Goal: Task Accomplishment & Management: Complete application form

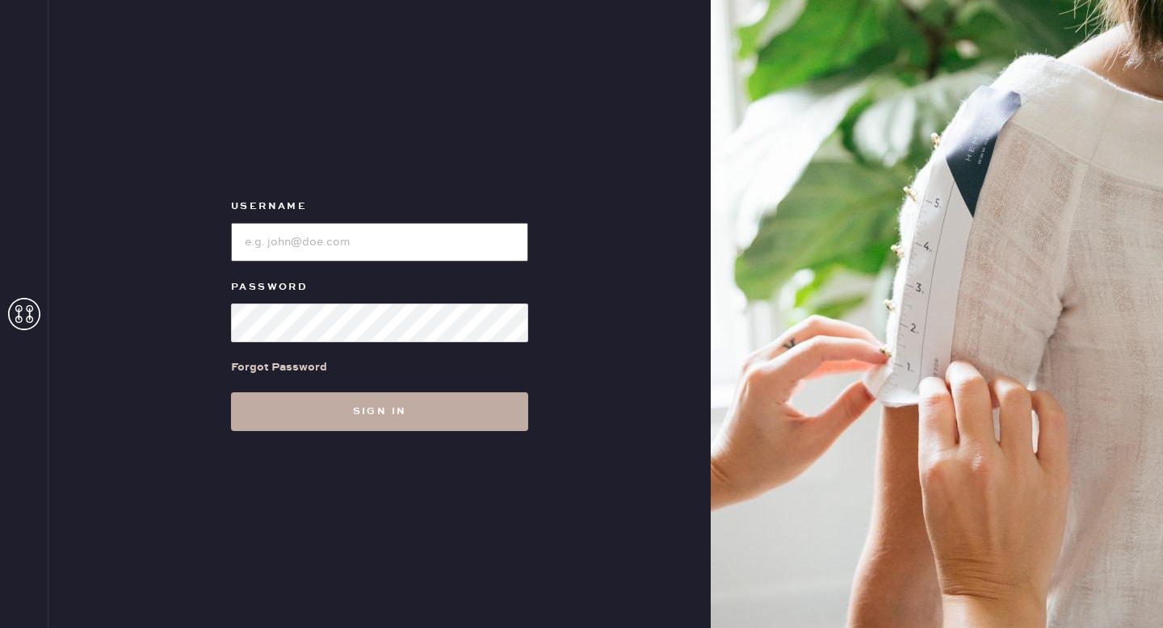
type input "[EMAIL_ADDRESS][DOMAIN_NAME]"
click at [371, 405] on button "Sign in" at bounding box center [379, 411] width 297 height 39
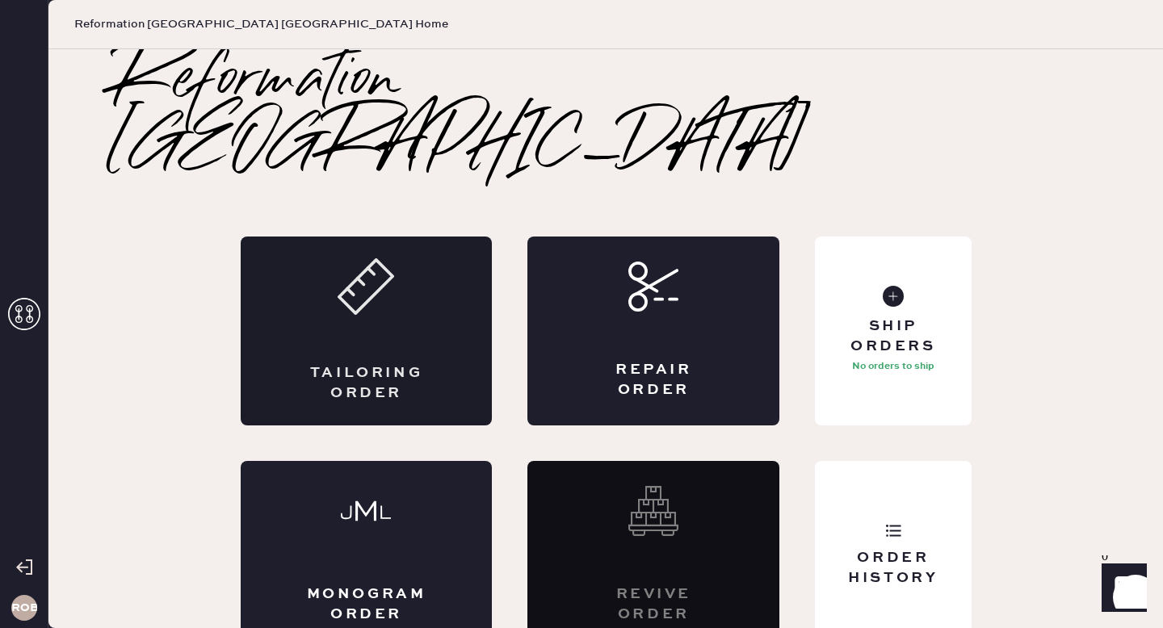
click at [411, 295] on div "Tailoring Order" at bounding box center [367, 331] width 252 height 189
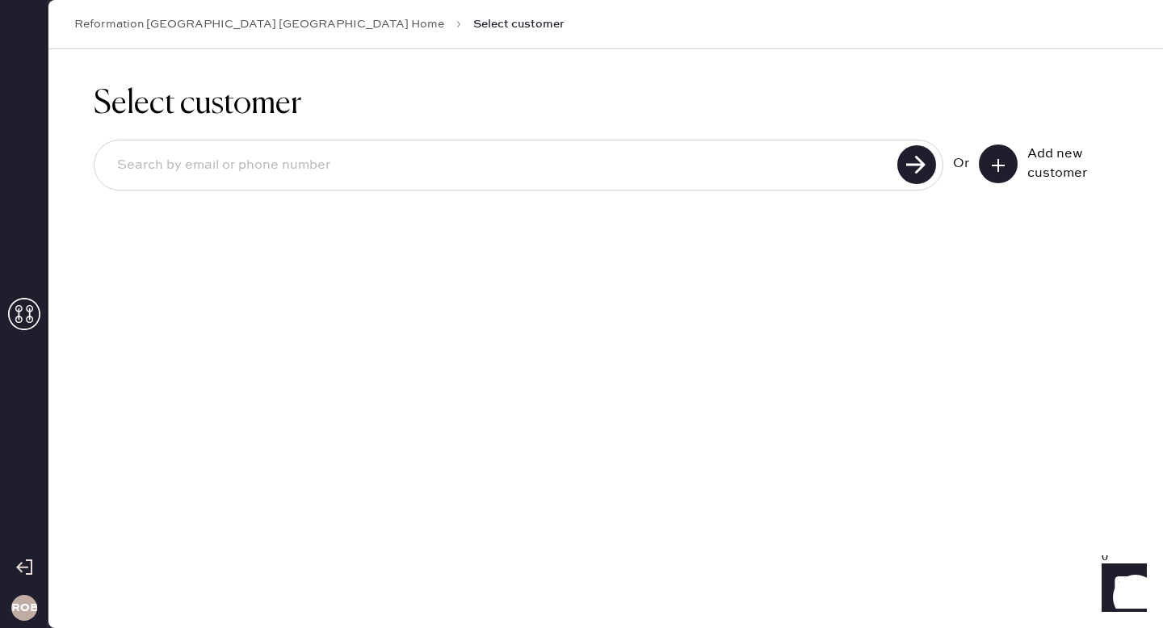
click at [848, 170] on input at bounding box center [498, 165] width 788 height 37
type input "[EMAIL_ADDRESS][DOMAIN_NAME]"
click at [922, 156] on use at bounding box center [916, 164] width 39 height 39
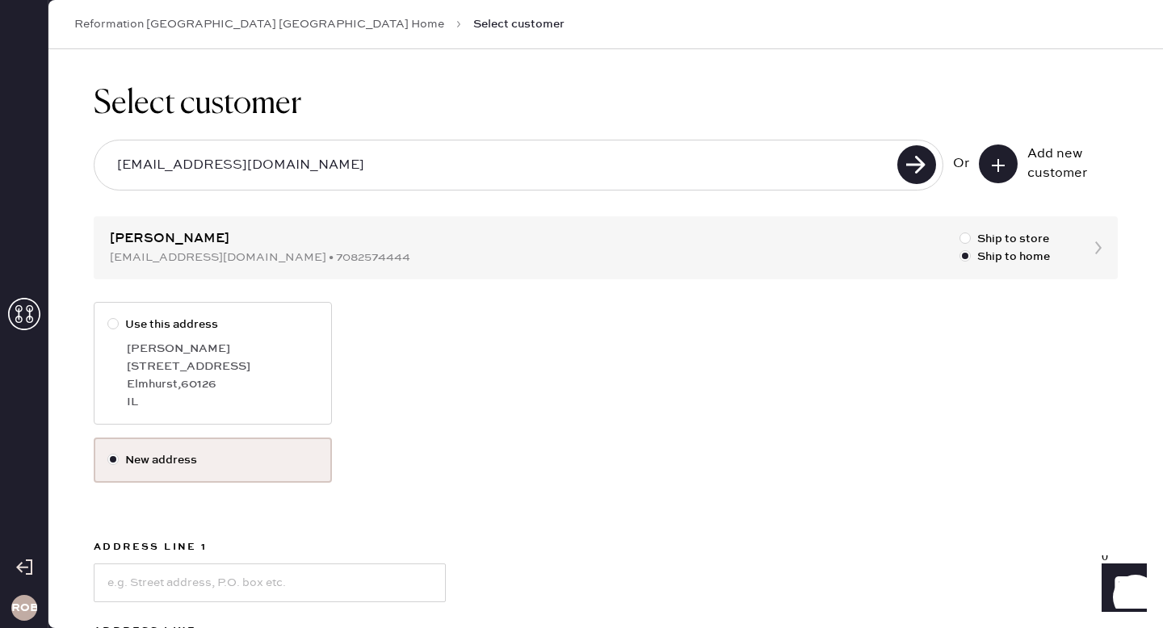
click at [115, 328] on div at bounding box center [112, 323] width 11 height 11
click at [108, 317] on input "Use this address" at bounding box center [107, 316] width 1 height 1
radio input "true"
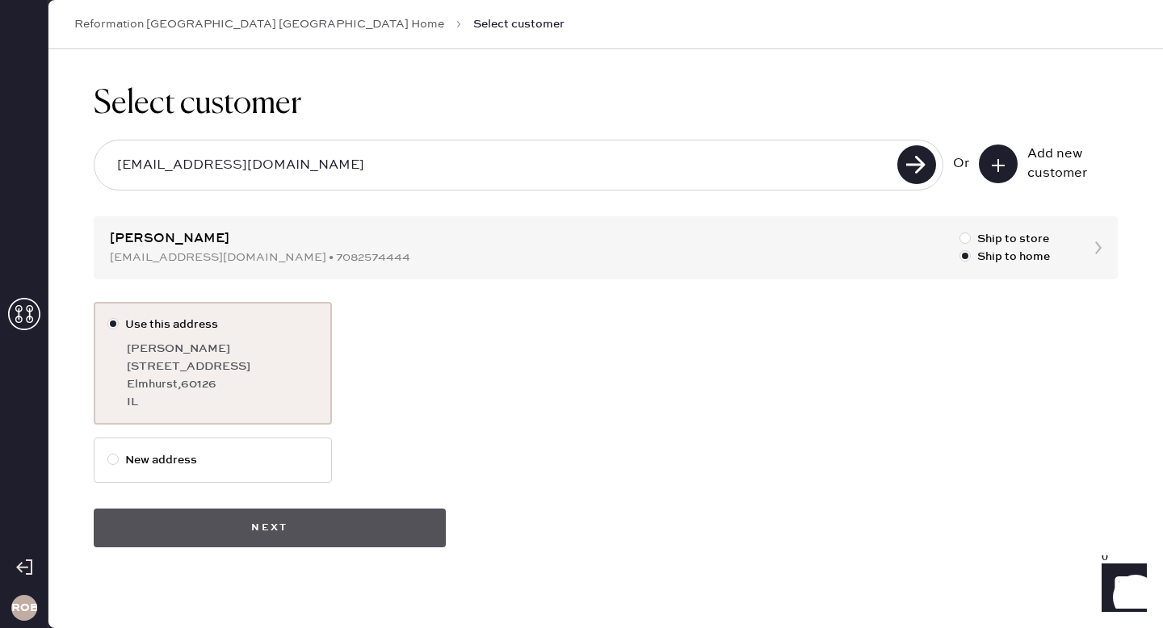
click at [265, 530] on button "Next" at bounding box center [270, 528] width 352 height 39
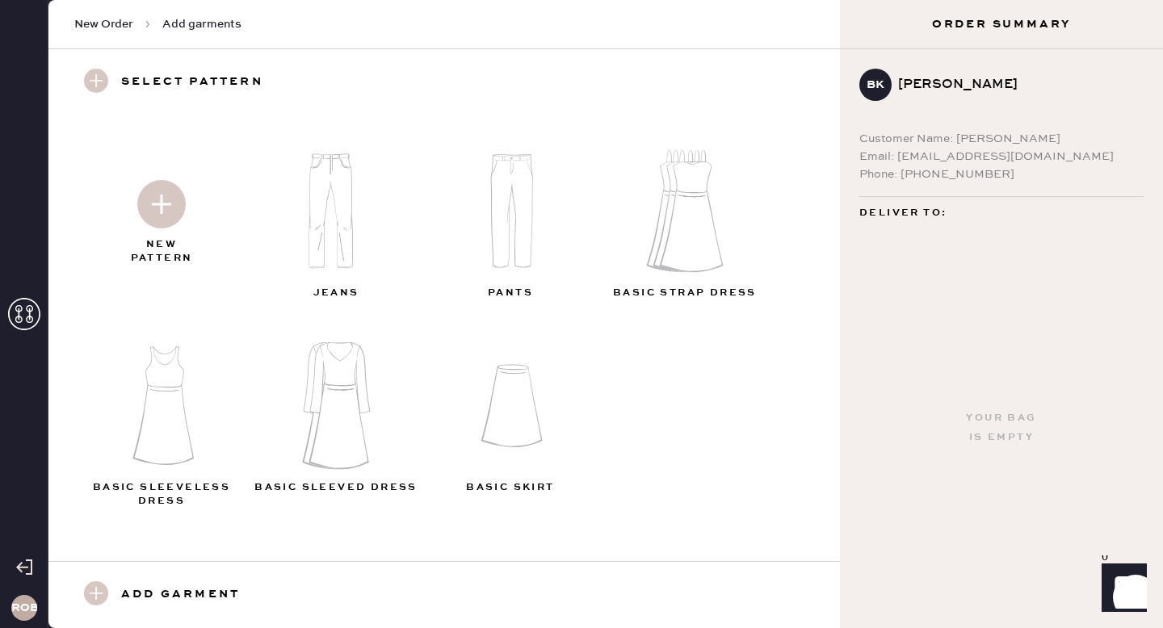
click at [148, 208] on img at bounding box center [161, 204] width 48 height 48
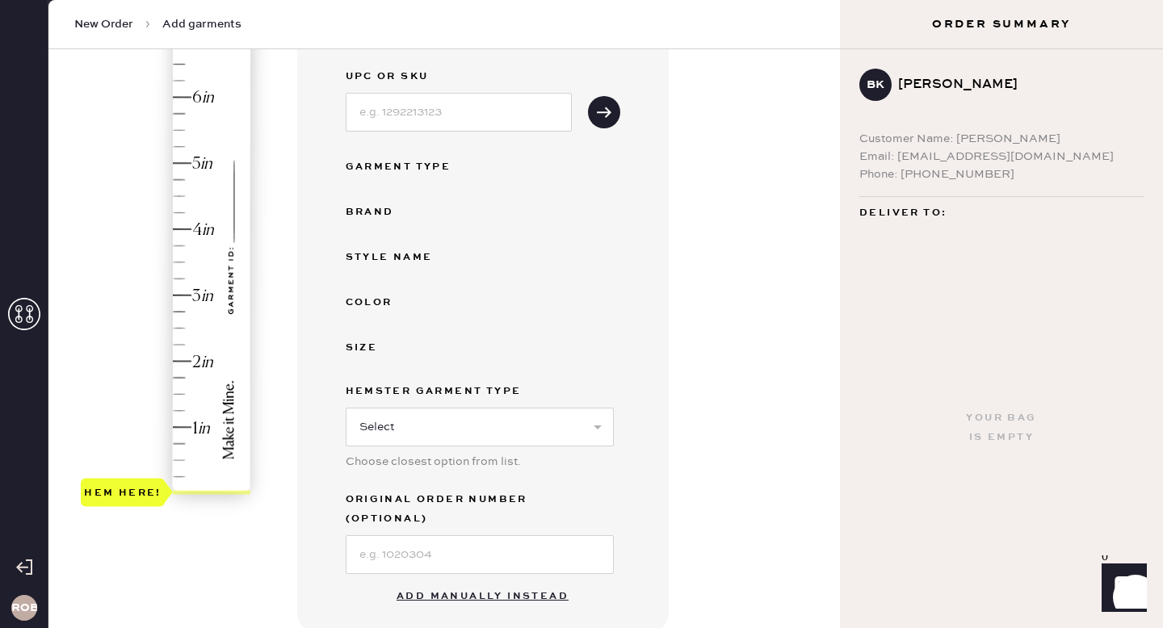
scroll to position [207, 0]
click at [191, 230] on div "Hem here!" at bounding box center [167, 263] width 172 height 476
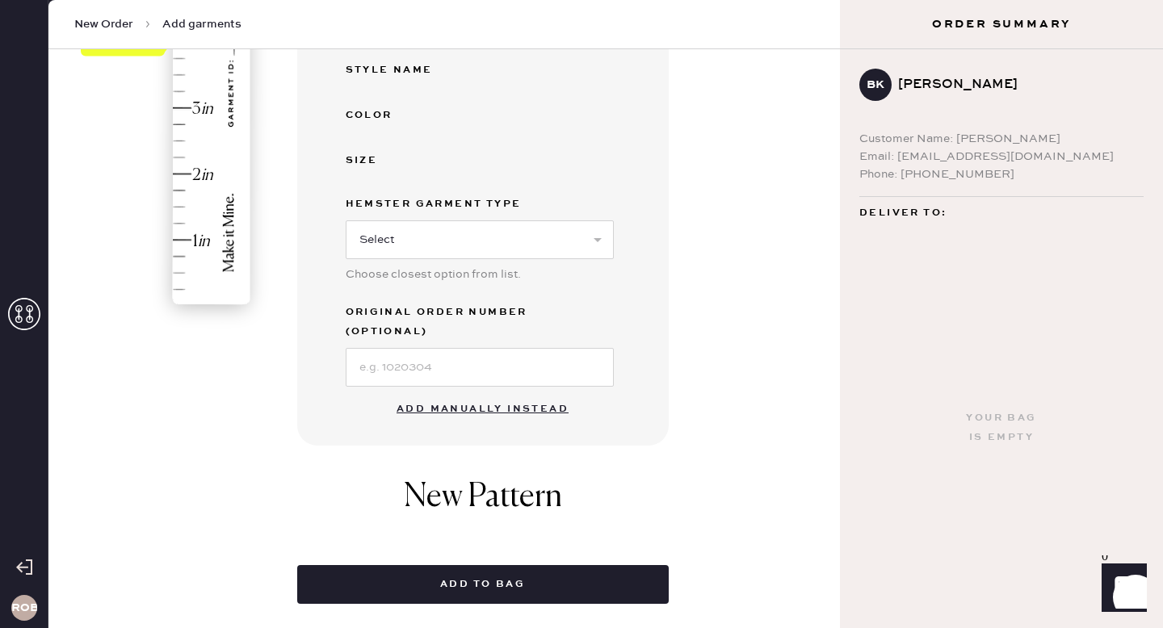
scroll to position [389, 0]
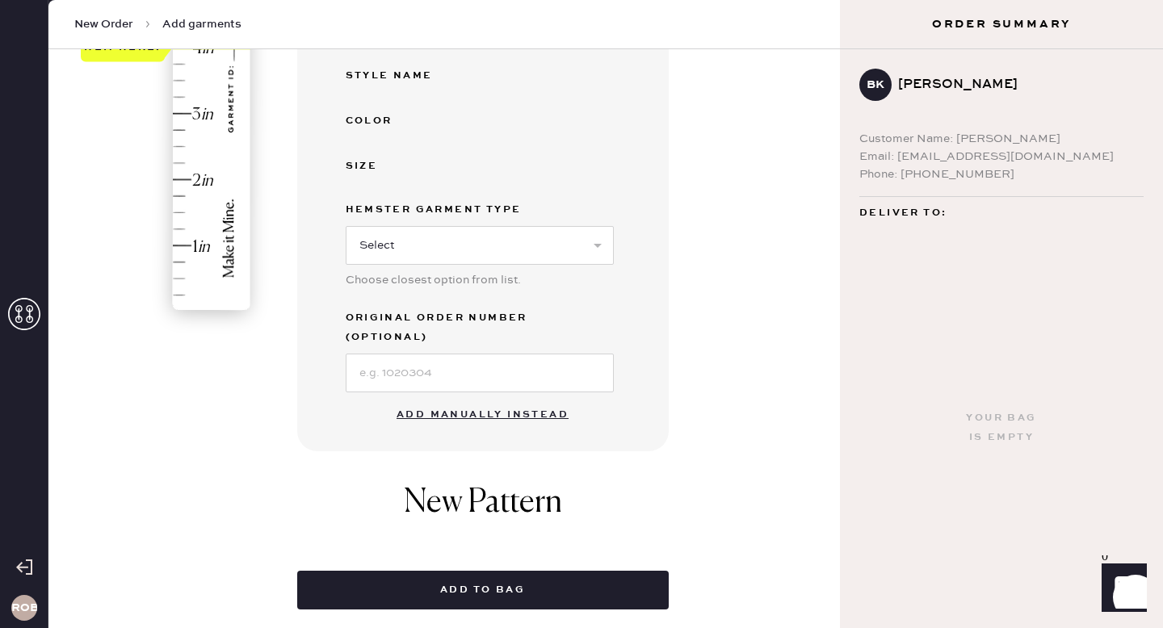
click at [458, 399] on button "Add manually instead" at bounding box center [482, 415] width 191 height 32
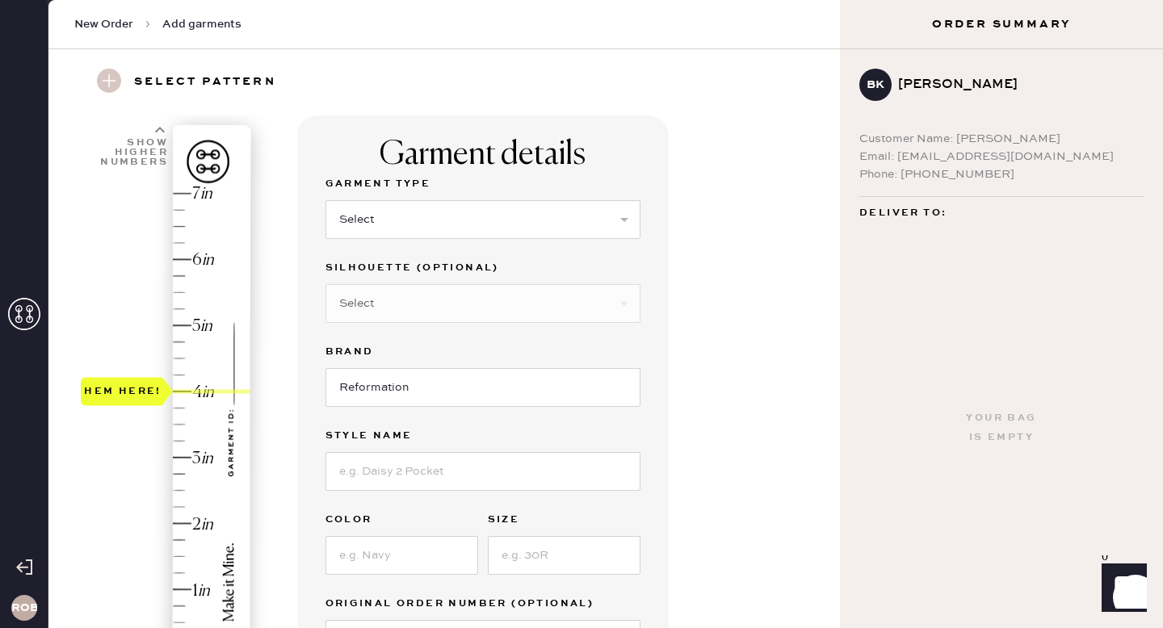
scroll to position [44, 0]
click at [426, 229] on select "Select Basic Skirt Jeans Leggings Pants Shorts Basic Sleeved Dress Basic Sleeve…" at bounding box center [482, 220] width 315 height 39
select select "8"
click at [325, 201] on select "Select Basic Skirt Jeans Leggings Pants Shorts Basic Sleeved Dress Basic Sleeve…" at bounding box center [482, 220] width 315 height 39
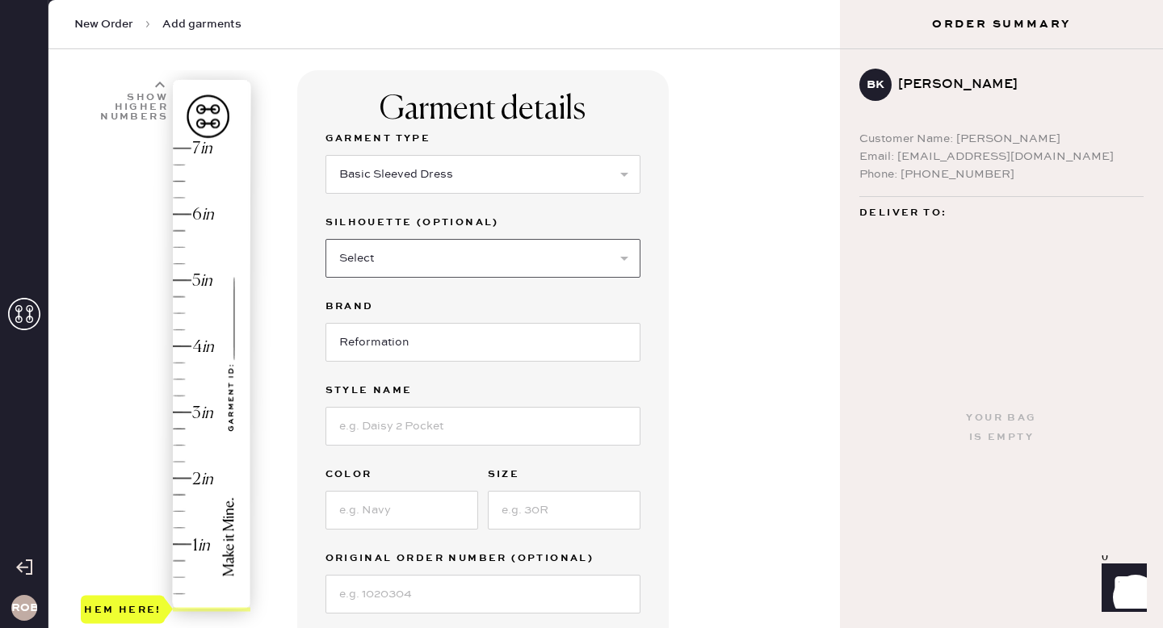
click at [497, 263] on select "Select Maxi Dress Midi Dress Mini Dress Other" at bounding box center [482, 258] width 315 height 39
select select "27"
click at [325, 239] on select "Select Maxi Dress Midi Dress Mini Dress Other" at bounding box center [482, 258] width 315 height 39
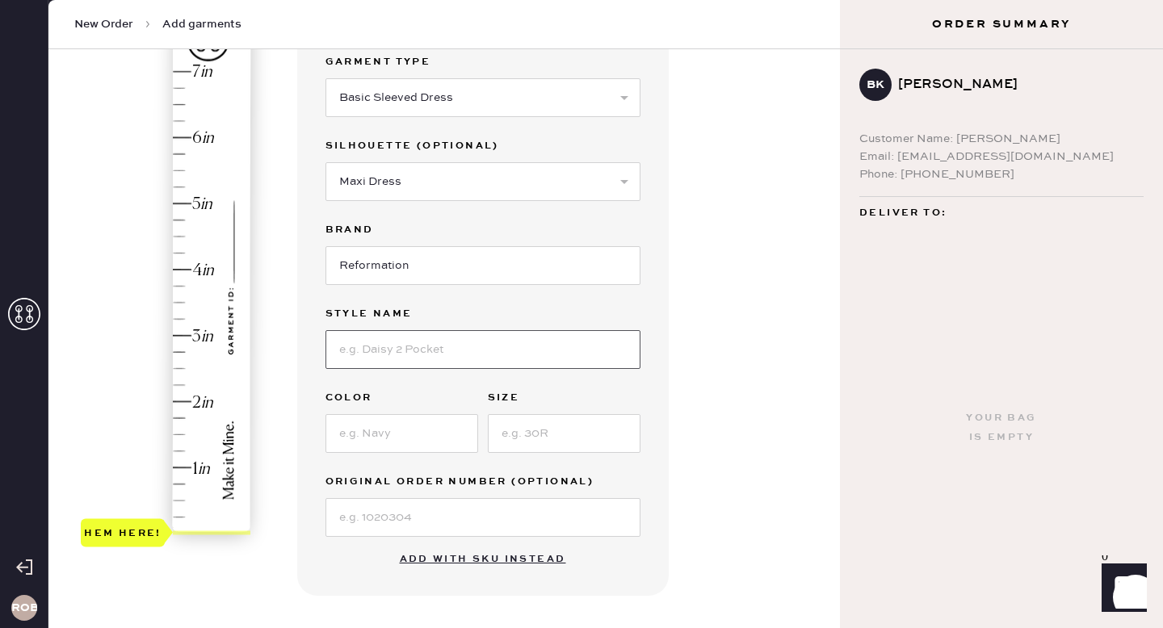
click at [413, 354] on input at bounding box center [482, 349] width 315 height 39
click at [566, 103] on select "Select Basic Skirt Jeans Leggings Pants Shorts Basic Sleeved Dress Basic Sleeve…" at bounding box center [482, 97] width 315 height 39
click at [325, 78] on select "Select Basic Skirt Jeans Leggings Pants Shorts Basic Sleeved Dress Basic Sleeve…" at bounding box center [482, 97] width 315 height 39
click at [396, 358] on input at bounding box center [482, 349] width 315 height 39
type input "Honey Knit Dress"
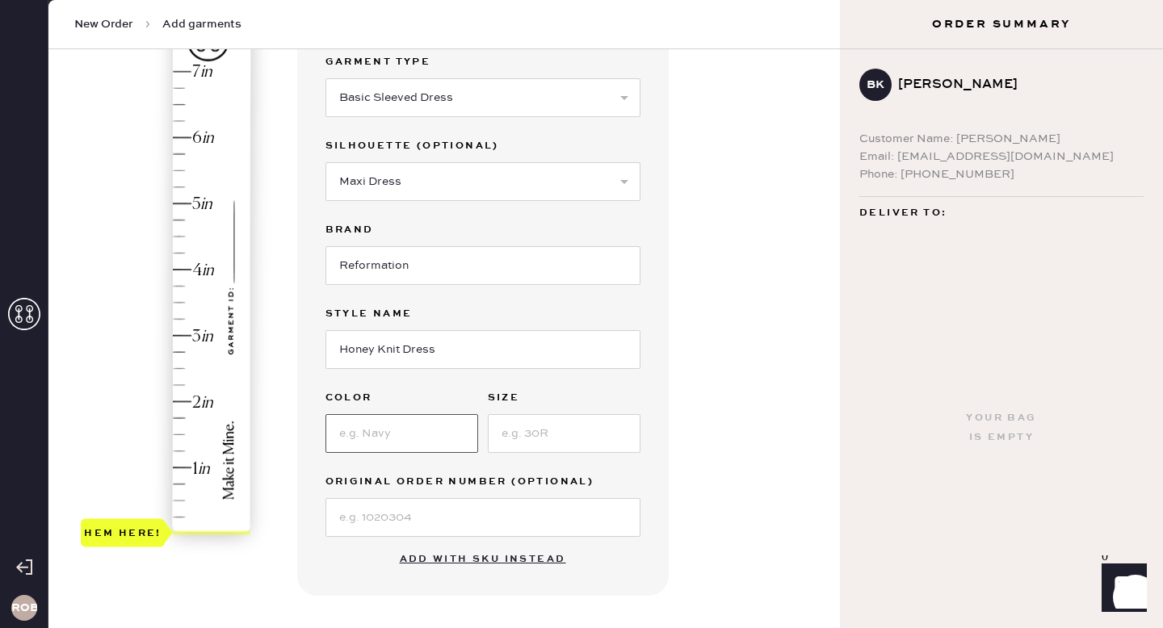
click at [377, 429] on input at bounding box center [401, 433] width 153 height 39
type input "Black"
click at [375, 518] on input at bounding box center [482, 517] width 315 height 39
click at [379, 517] on input at bounding box center [482, 517] width 315 height 39
click at [702, 501] on div "Garment details Garment Type Select Basic Skirt Jeans Leggings Pants Shorts Bas…" at bounding box center [562, 475] width 530 height 962
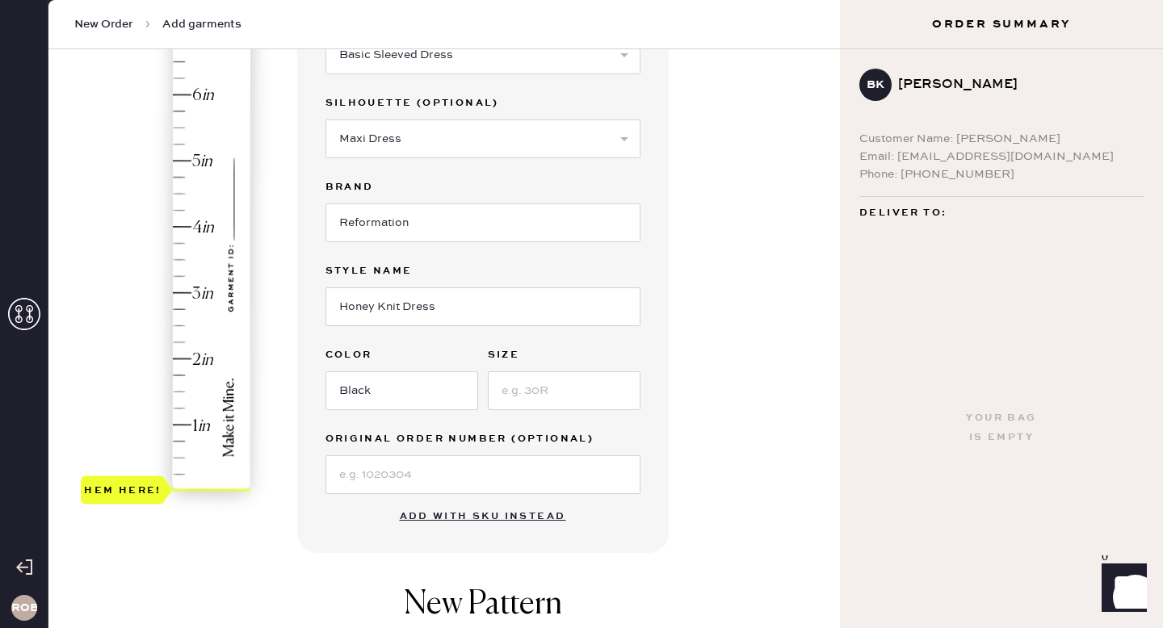
scroll to position [212, 0]
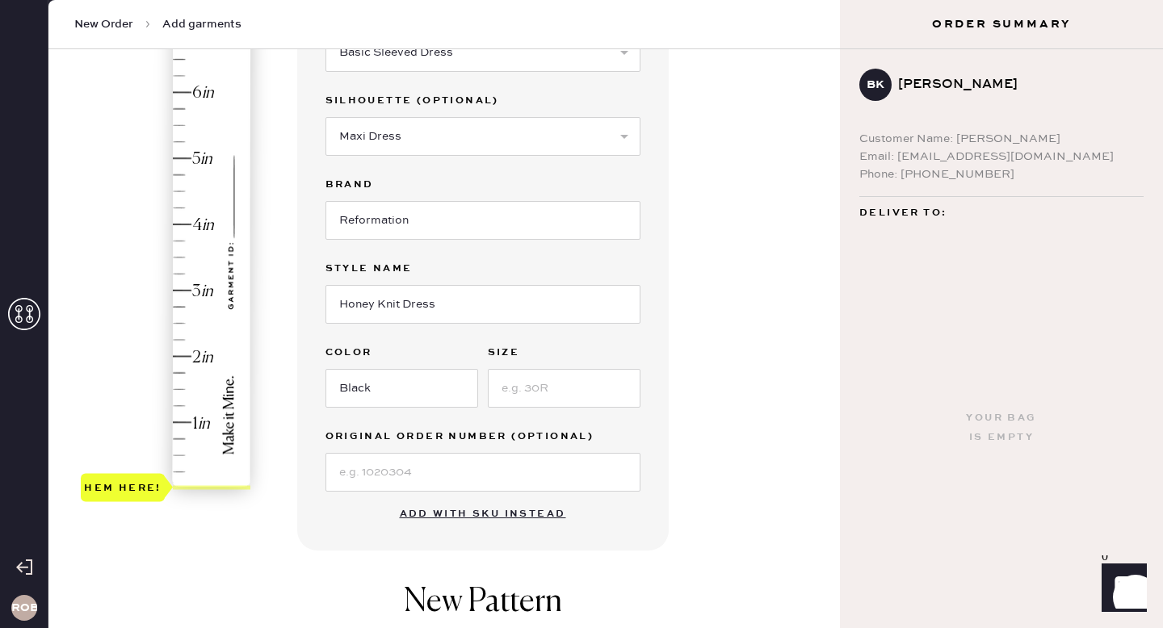
type input "4"
click at [191, 224] on div "Hem here!" at bounding box center [167, 257] width 172 height 476
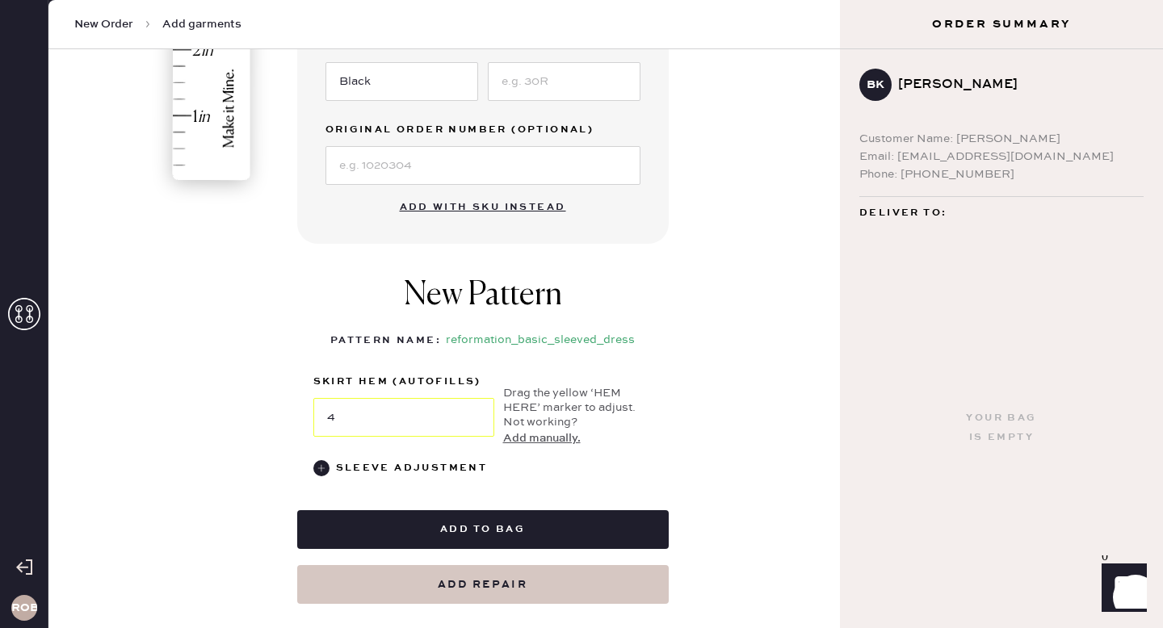
scroll to position [591, 0]
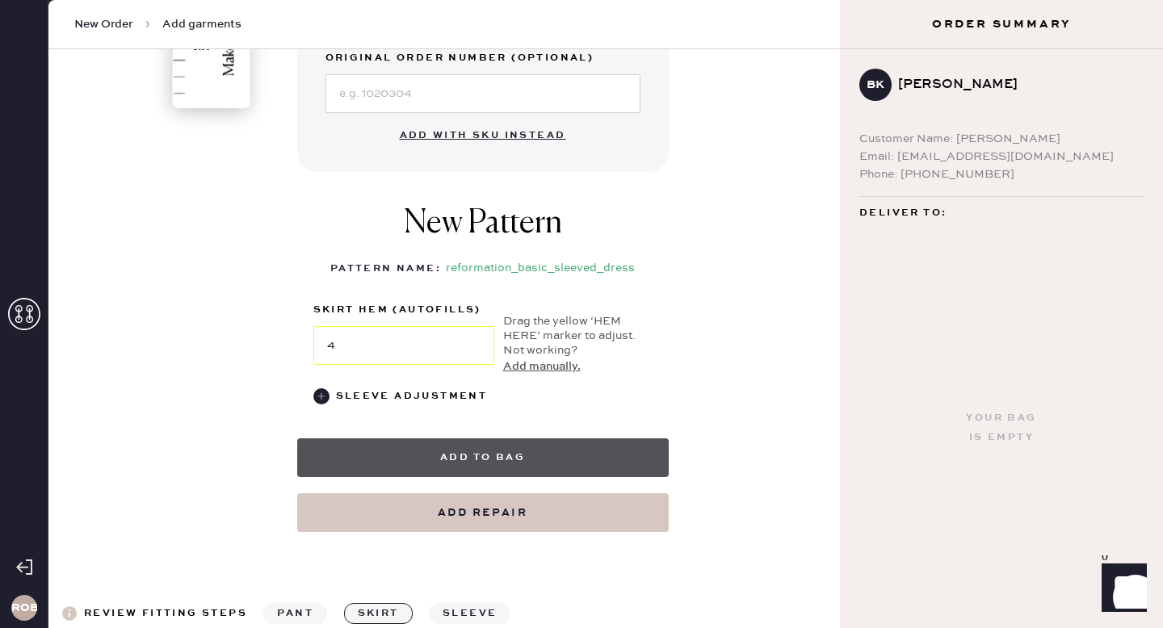
click at [527, 453] on button "Add to bag" at bounding box center [482, 457] width 371 height 39
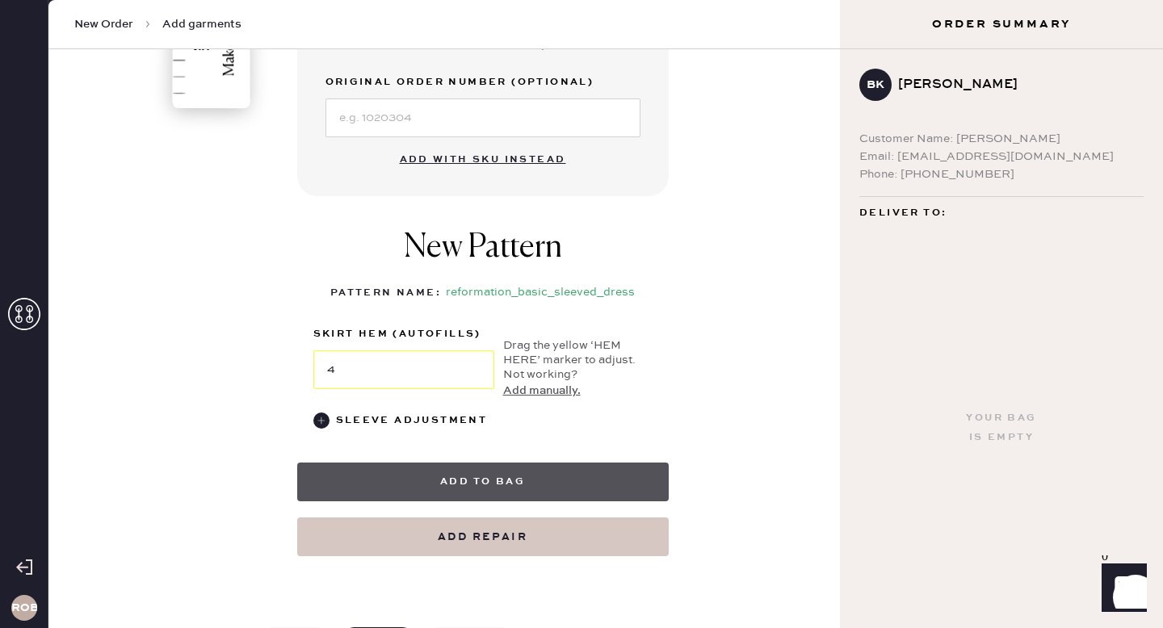
click at [575, 484] on button "Add to bag" at bounding box center [482, 482] width 371 height 39
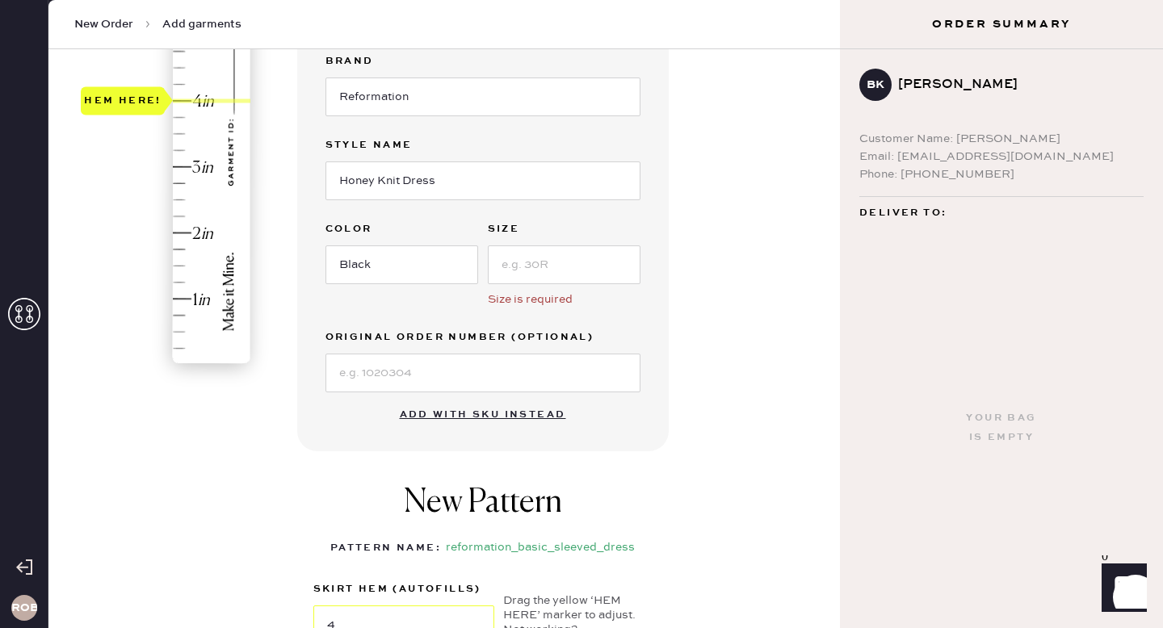
scroll to position [323, 0]
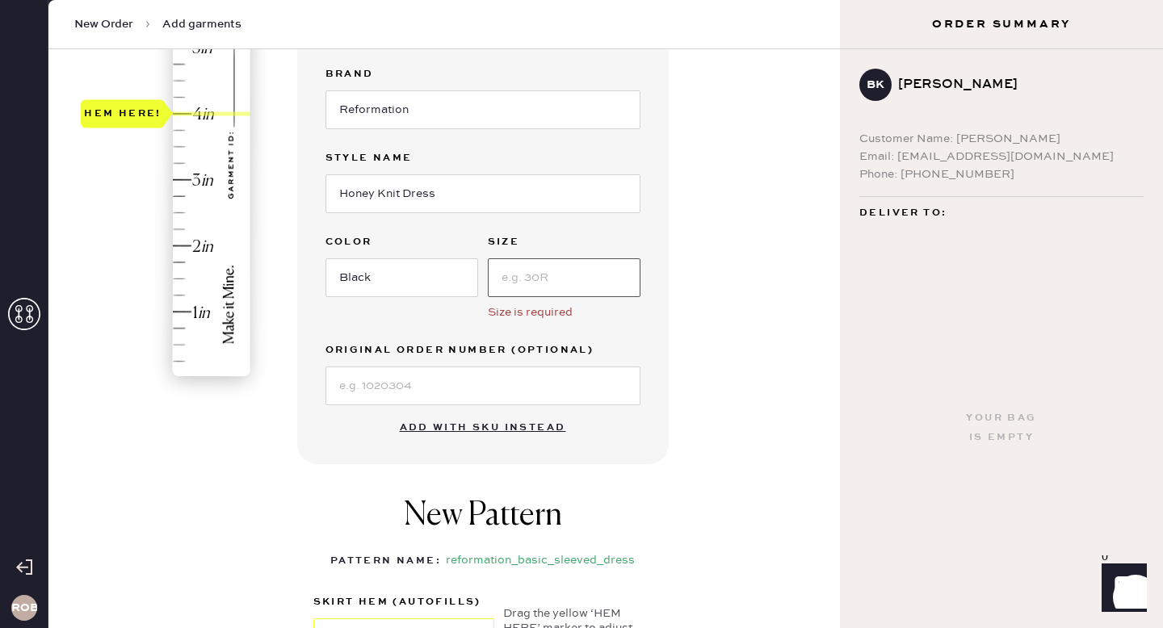
click at [539, 280] on input at bounding box center [564, 277] width 153 height 39
type input "S"
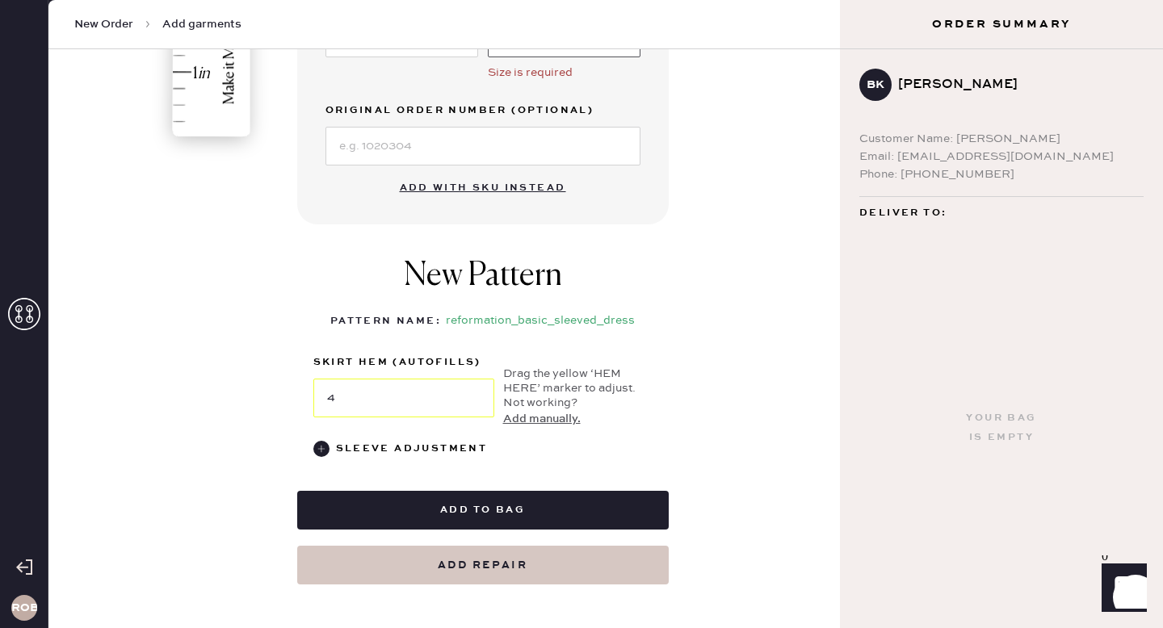
scroll to position [564, 0]
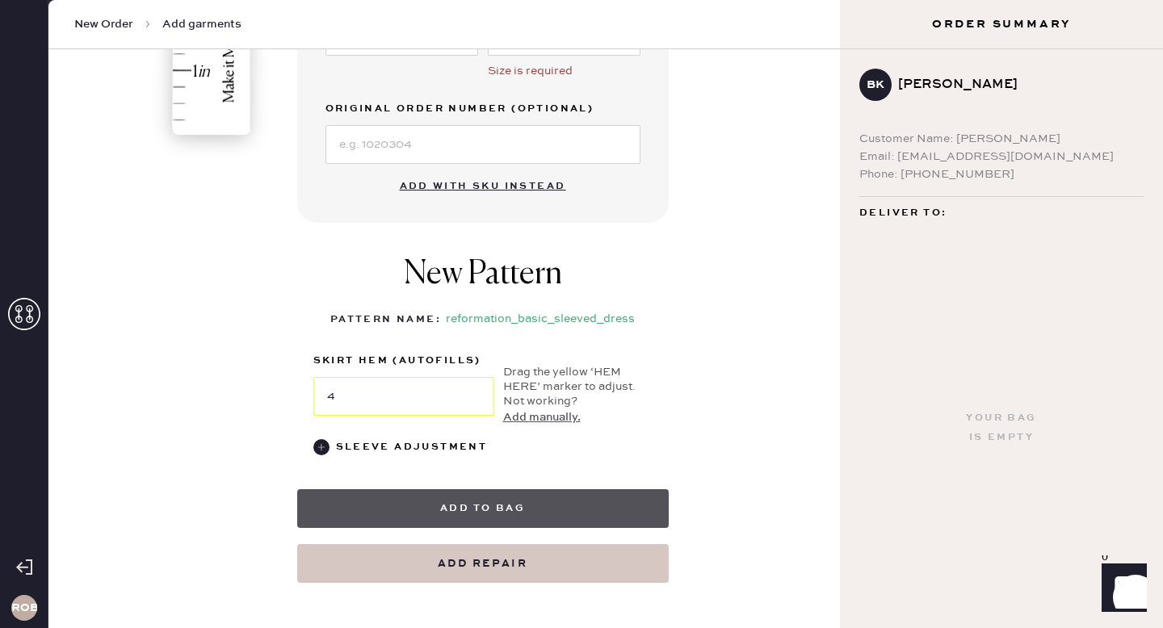
click at [506, 498] on button "Add to bag" at bounding box center [482, 508] width 371 height 39
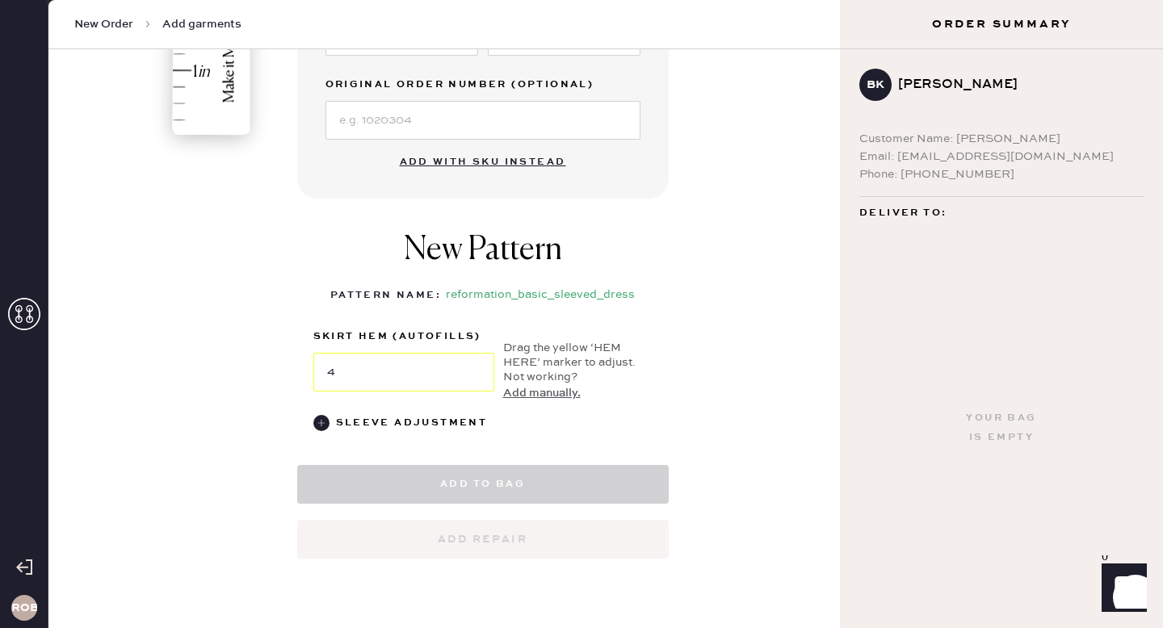
select select "8"
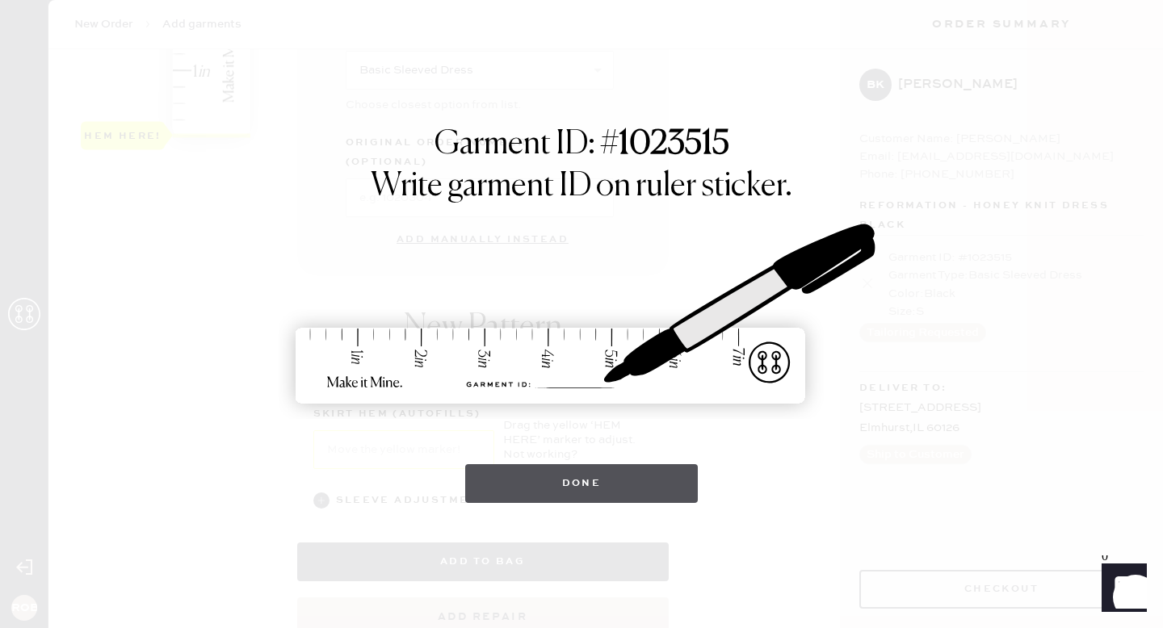
click at [610, 478] on button "Done" at bounding box center [581, 483] width 233 height 39
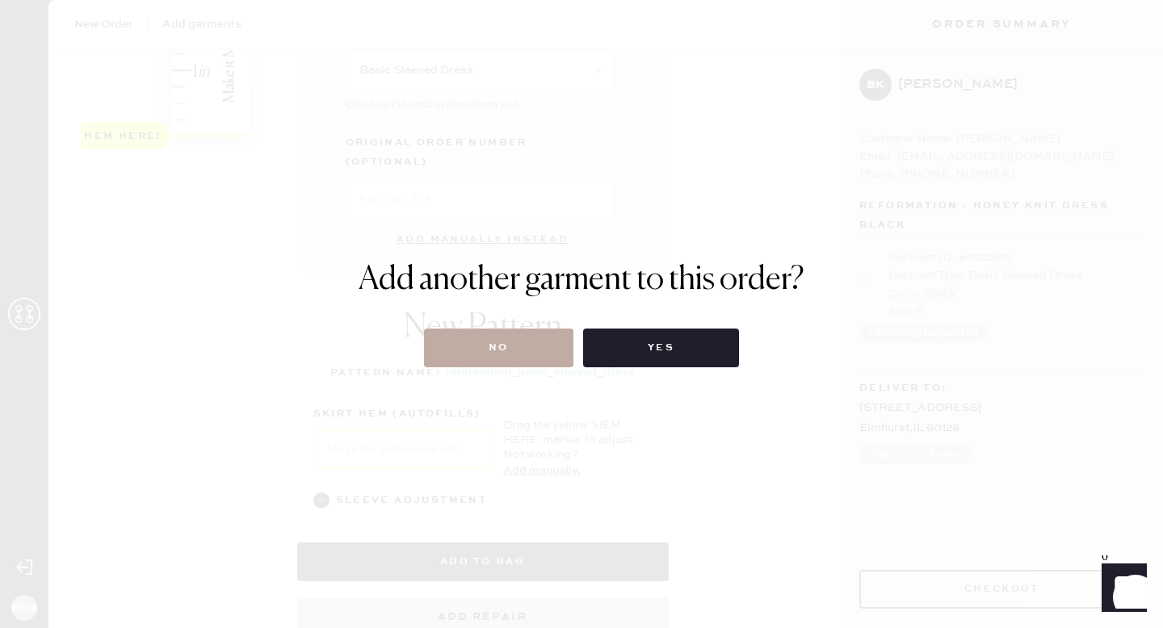
click at [543, 346] on button "No" at bounding box center [498, 348] width 149 height 39
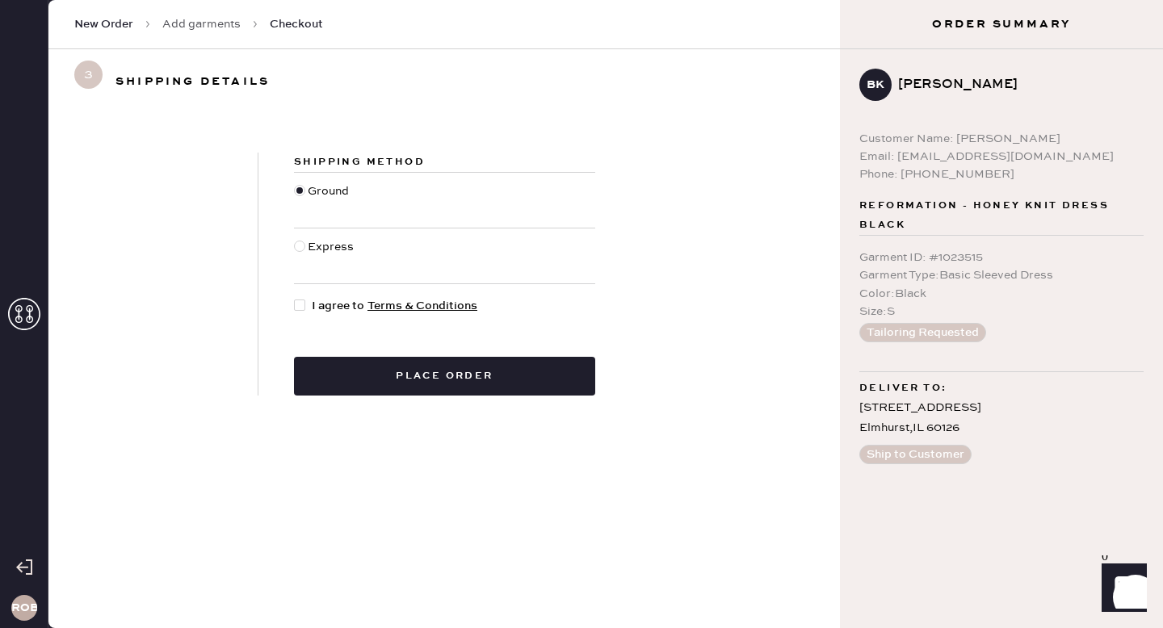
click at [301, 300] on div at bounding box center [299, 305] width 11 height 11
click at [295, 298] on input "I agree to Terms & Conditions" at bounding box center [294, 297] width 1 height 1
checkbox input "true"
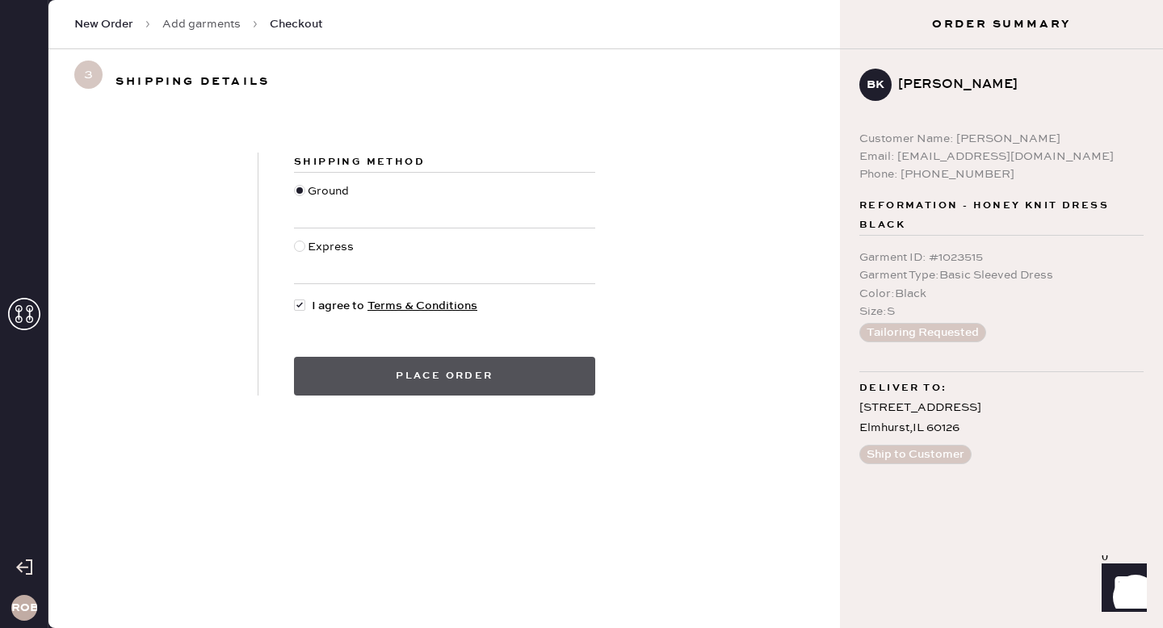
click at [499, 385] on button "Place order" at bounding box center [444, 376] width 301 height 39
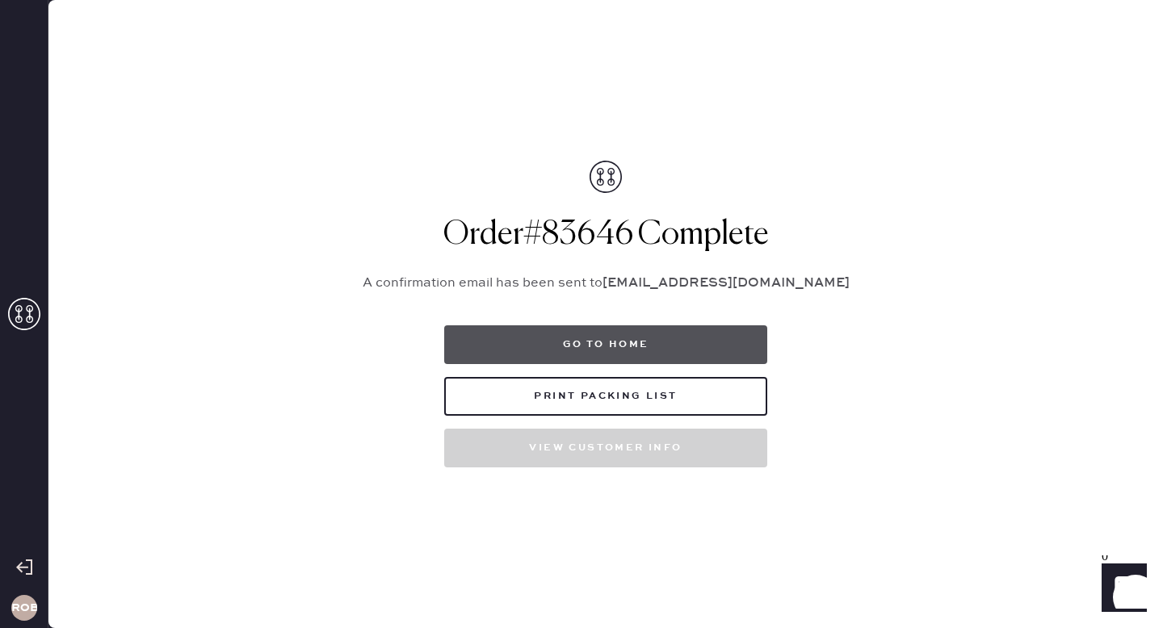
click at [529, 343] on button "Go to home" at bounding box center [605, 344] width 323 height 39
